Goal: Find specific page/section: Find specific page/section

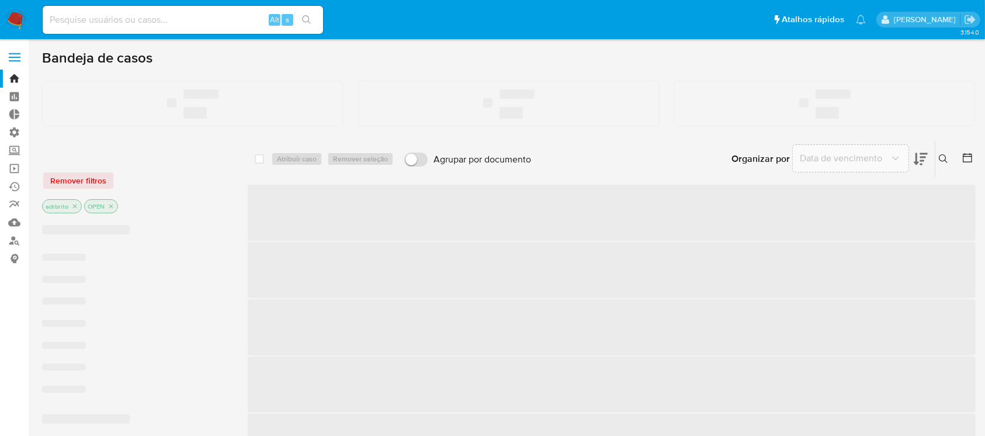
click at [132, 16] on input at bounding box center [183, 19] width 280 height 15
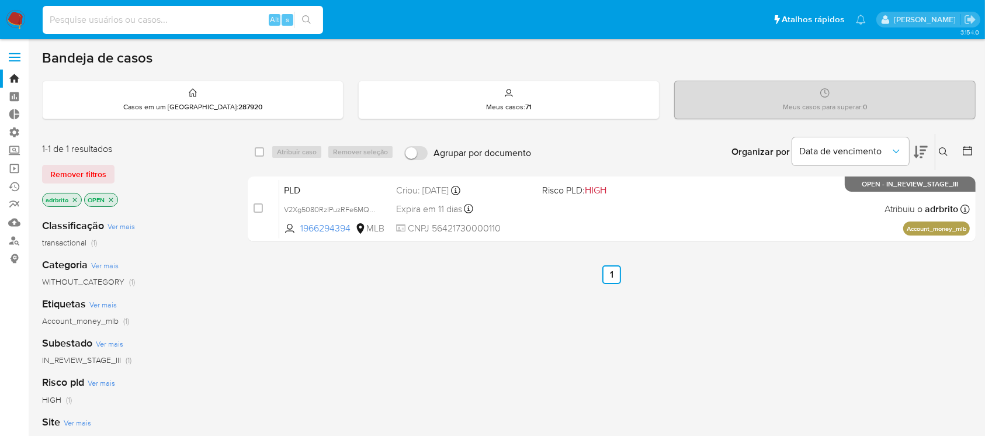
paste input "QrowsvOYdZfNeeSOPC1ormbB"
type input "QrowsvOYdZfNeeSOPC1ormbB"
click at [309, 9] on div "QrowsvOYdZfNeeSOPC1ormbB Alt s" at bounding box center [183, 20] width 280 height 28
click at [310, 19] on icon "search-icon" at bounding box center [306, 19] width 9 height 9
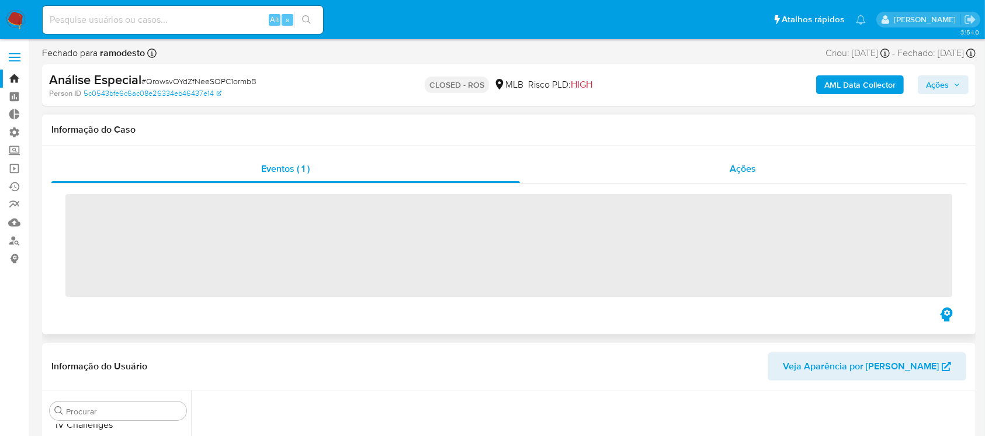
scroll to position [522, 0]
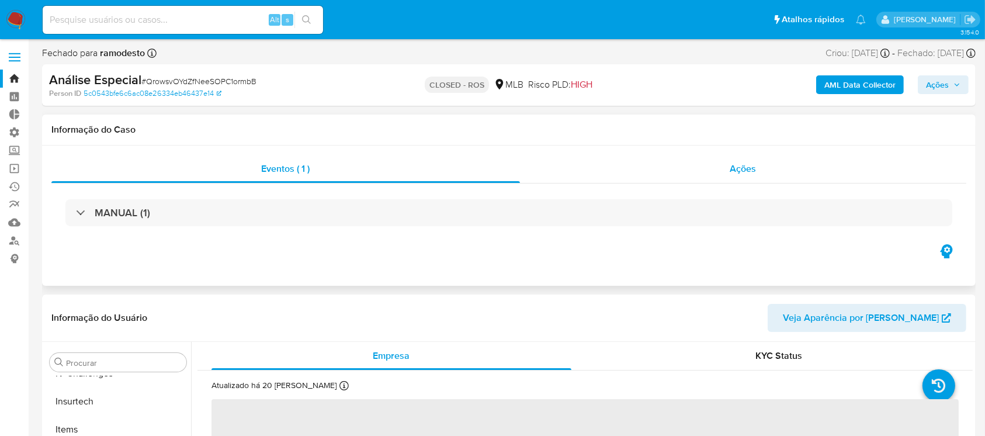
click at [745, 171] on span "Ações" at bounding box center [743, 168] width 26 height 13
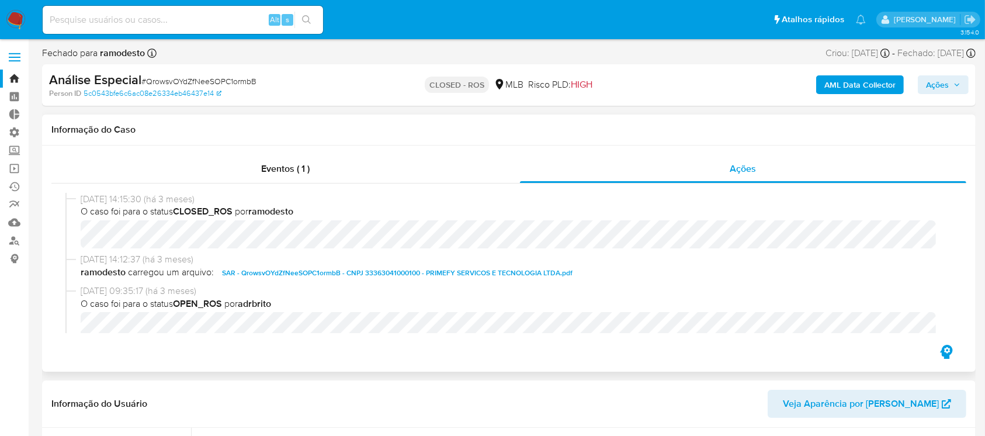
select select "10"
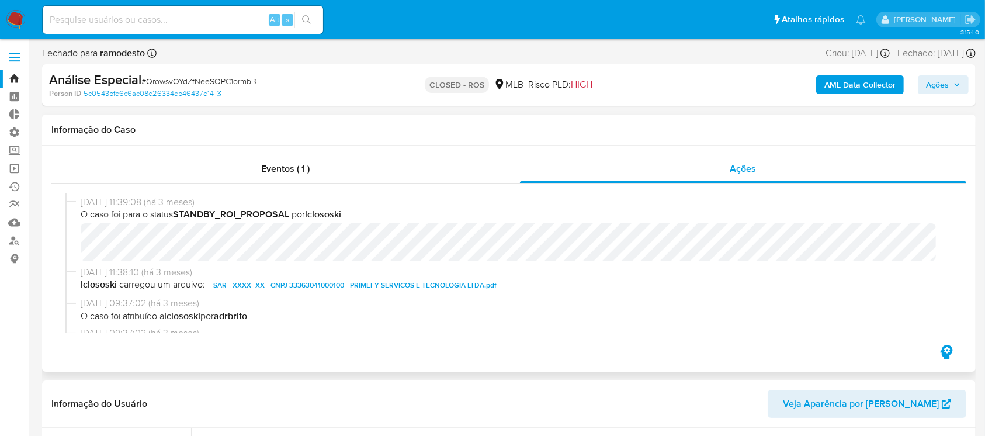
scroll to position [652, 0]
